Goal: Obtain resource: Download file/media

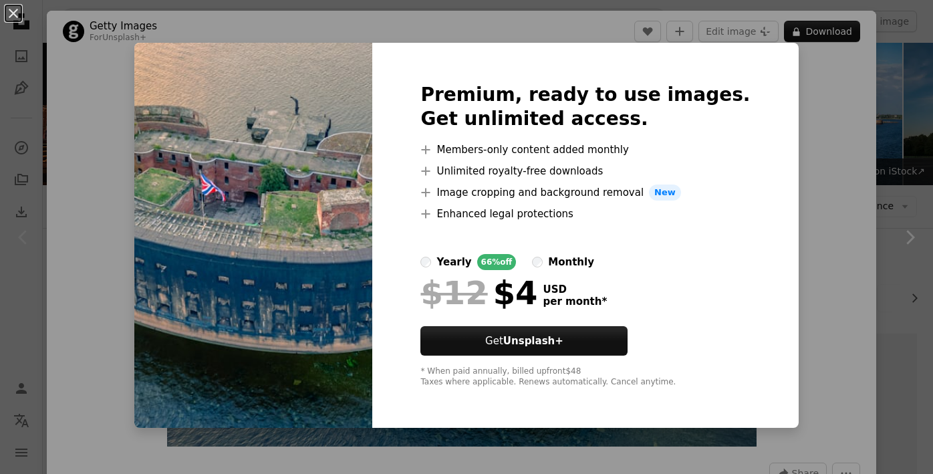
click at [820, 171] on div "An X shape Premium, ready to use images. Get unlimited access. A plus sign Memb…" at bounding box center [466, 237] width 933 height 474
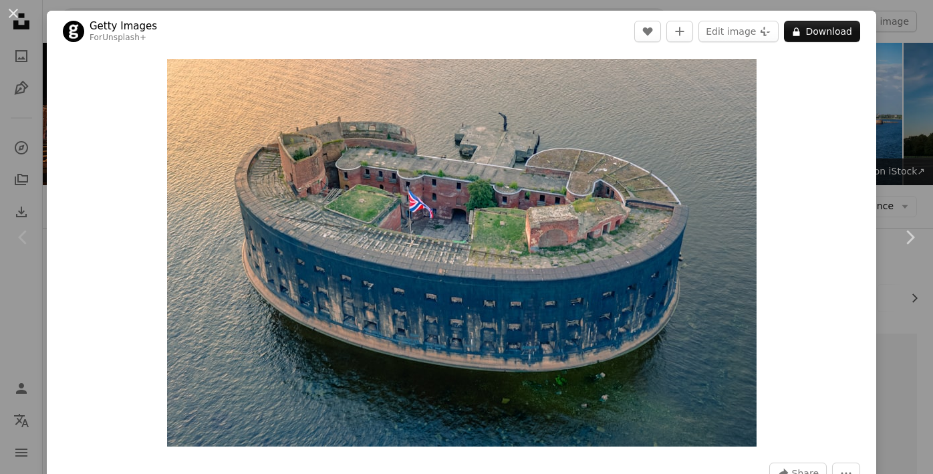
click at [820, 171] on div "Zoom in" at bounding box center [461, 252] width 829 height 401
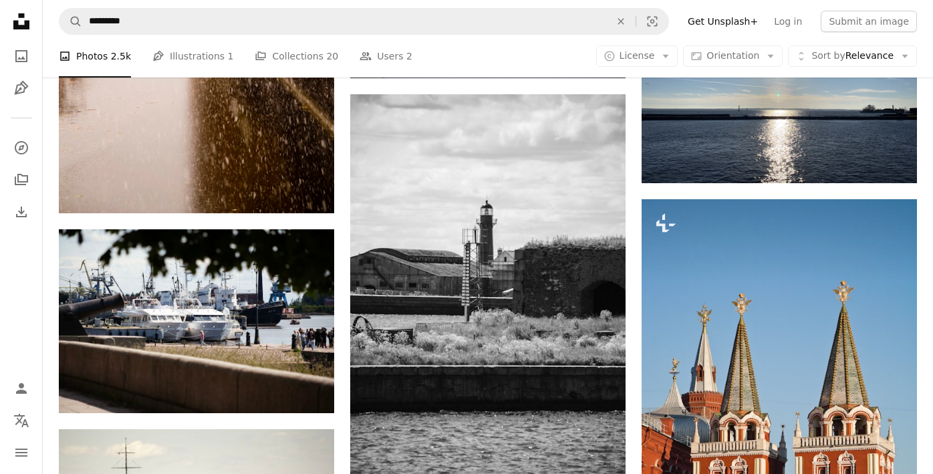
scroll to position [731, 0]
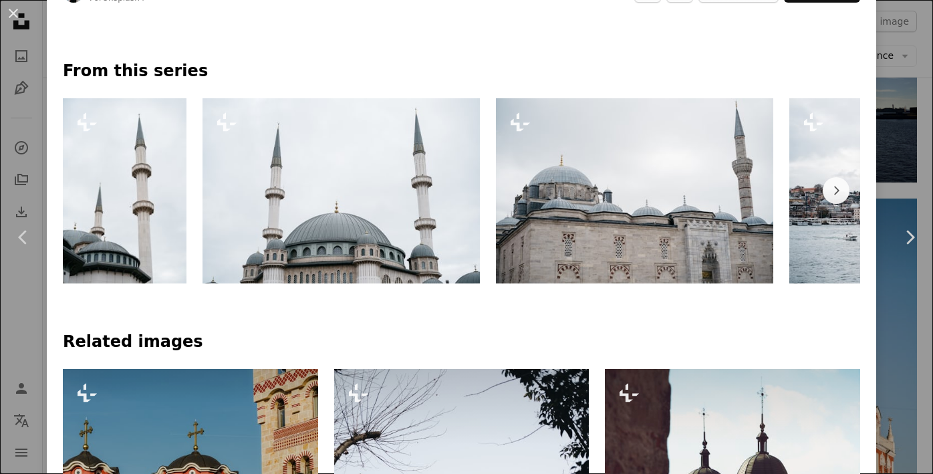
scroll to position [601, 0]
